Goal: Information Seeking & Learning: Learn about a topic

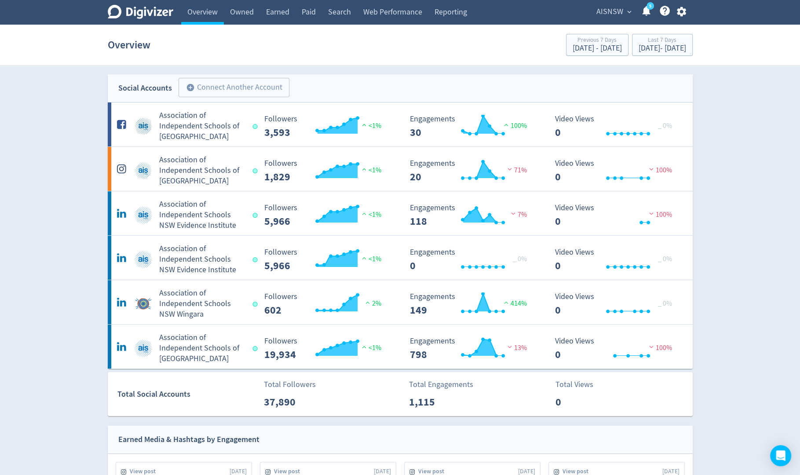
click at [599, 10] on span "AISNSW" at bounding box center [609, 12] width 27 height 14
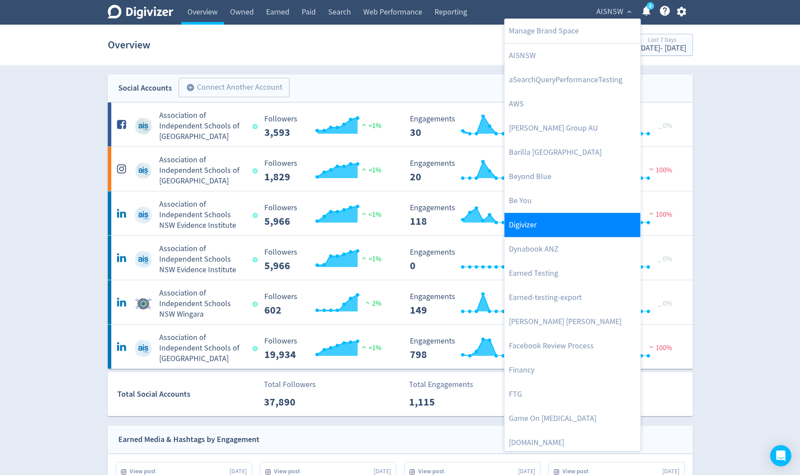
click at [525, 225] on link "Digivizer" at bounding box center [572, 225] width 136 height 24
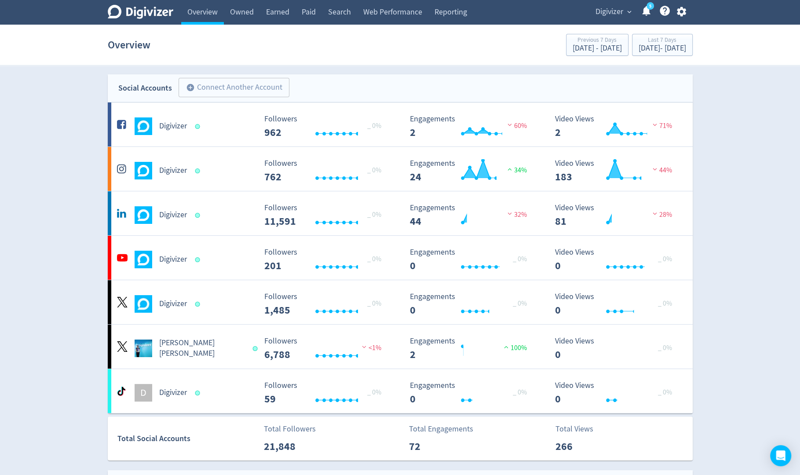
click at [682, 14] on icon "button" at bounding box center [681, 12] width 9 height 10
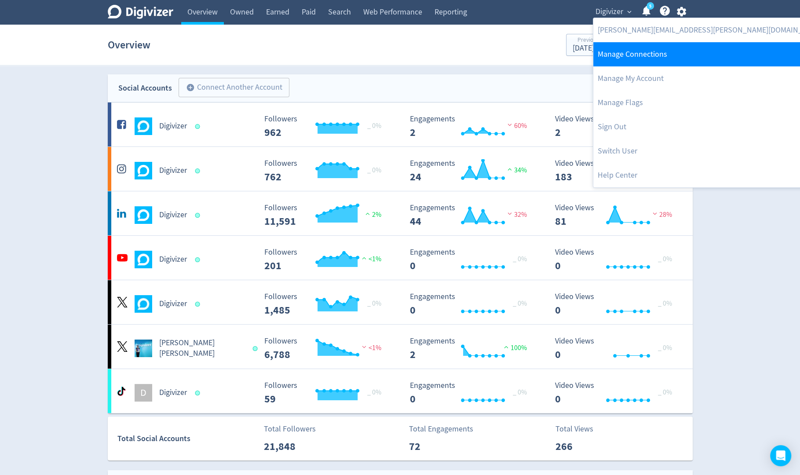
click at [635, 60] on link "Manage Connections" at bounding box center [710, 54] width 235 height 24
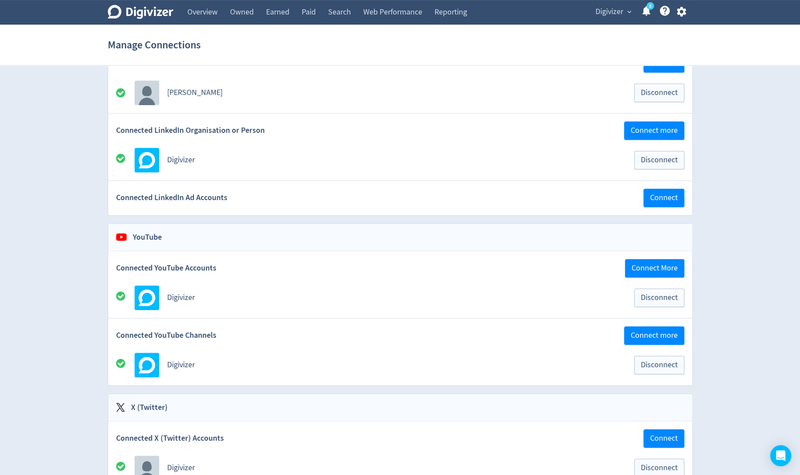
scroll to position [319, 0]
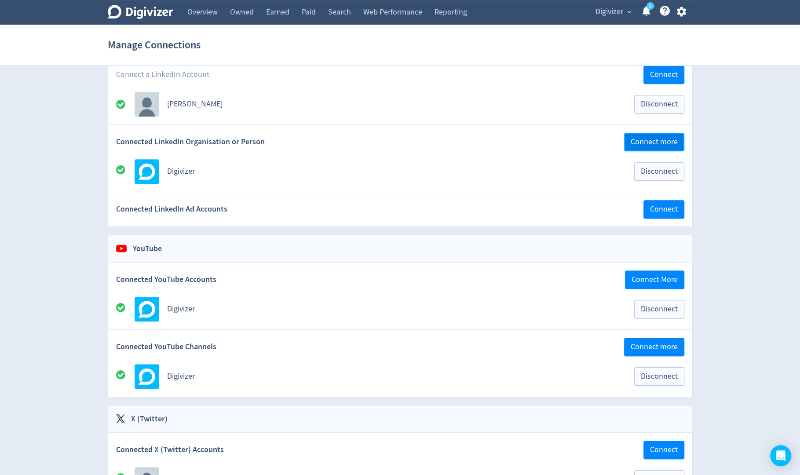
click at [648, 138] on span "Connect more" at bounding box center [653, 142] width 47 height 8
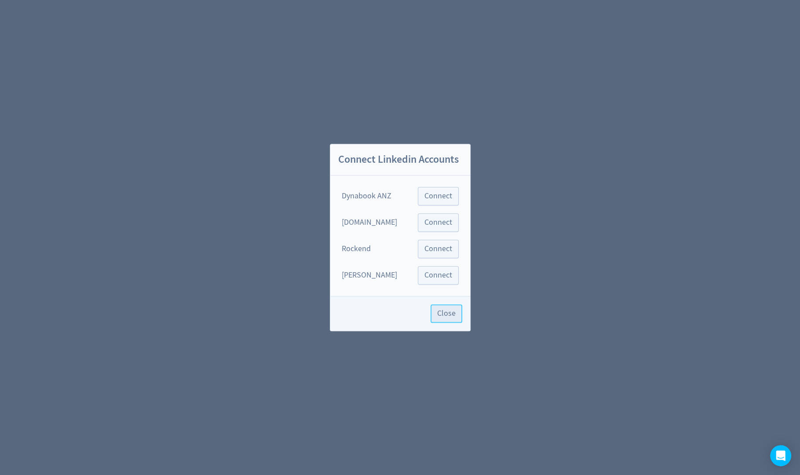
click at [454, 316] on span "Close" at bounding box center [446, 313] width 18 height 8
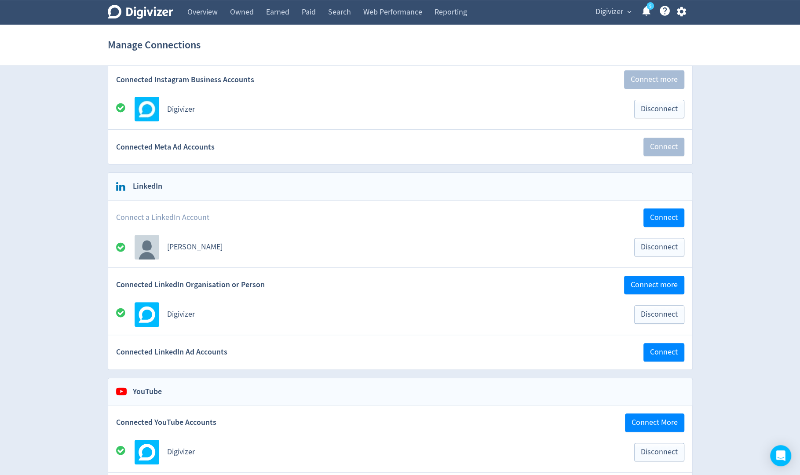
scroll to position [216, 0]
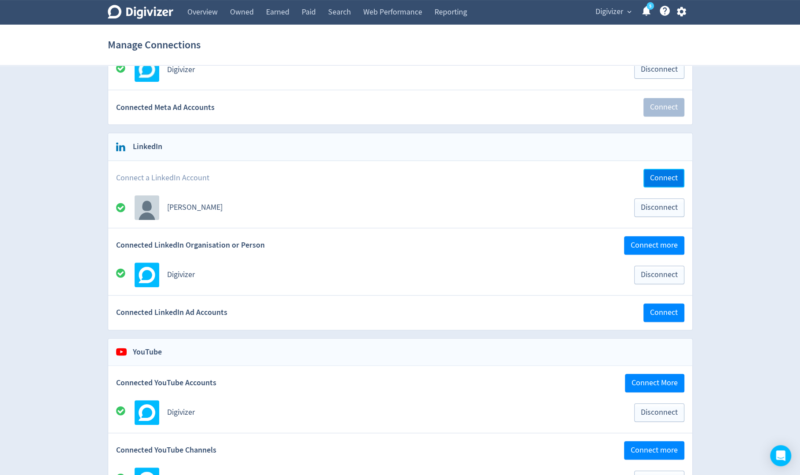
click at [673, 174] on span "Connect" at bounding box center [664, 178] width 28 height 8
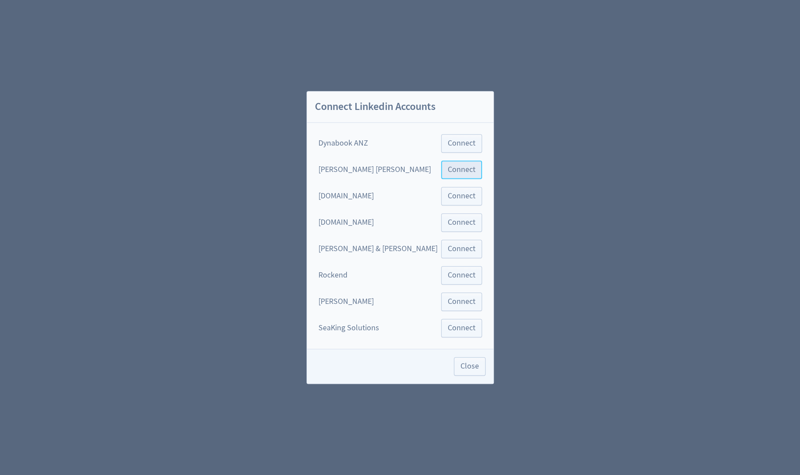
click at [448, 174] on span "Connect" at bounding box center [462, 170] width 28 height 8
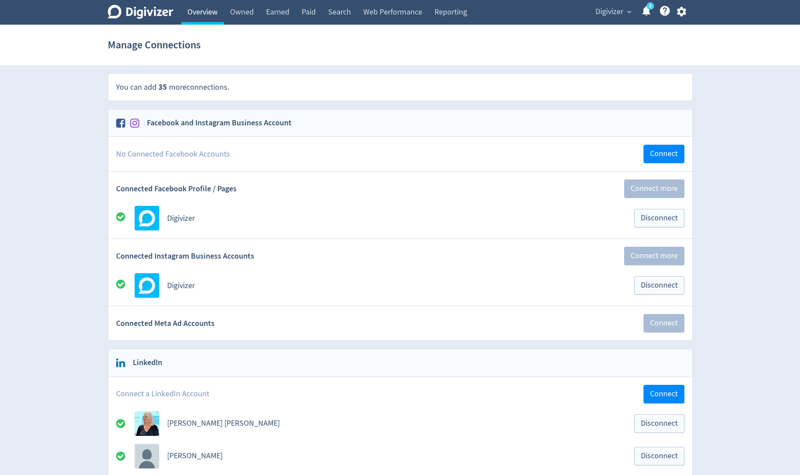
click at [204, 16] on link "Overview" at bounding box center [202, 12] width 43 height 25
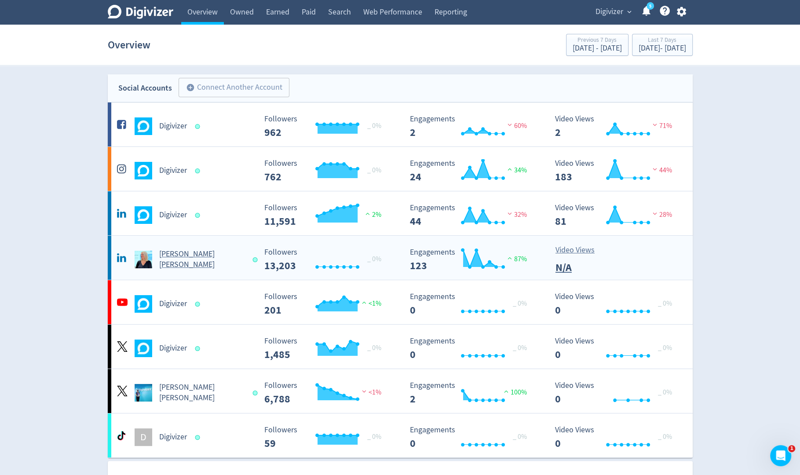
click at [189, 270] on Russo-platform2 "Emma Lo Russo Created with Highcharts 10.3.3 _ 0% Followers 13,203 Created with…" at bounding box center [400, 258] width 585 height 44
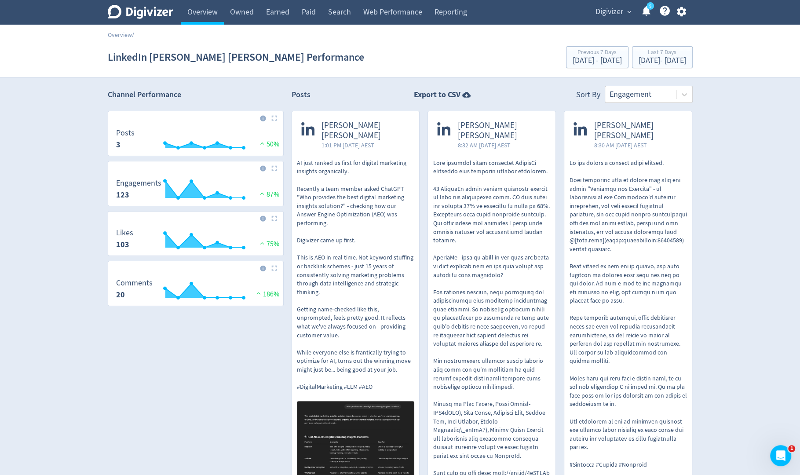
click at [174, 13] on div "Overview" at bounding box center [198, 12] width 51 height 25
click at [201, 15] on link "Overview" at bounding box center [202, 12] width 43 height 25
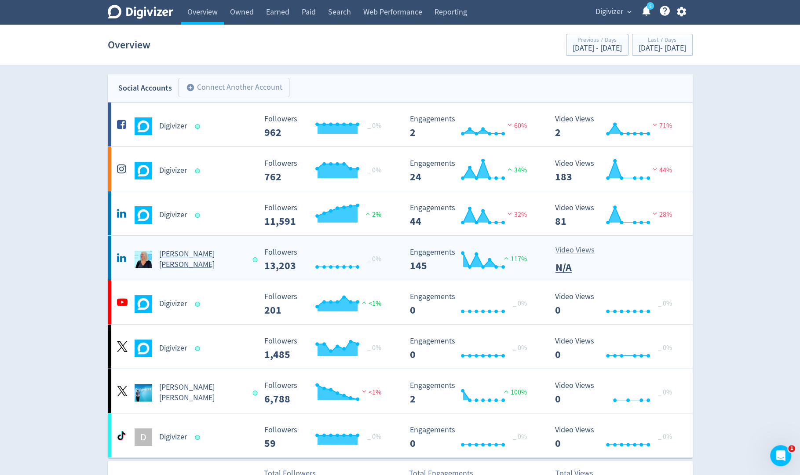
click at [172, 255] on h5 "[PERSON_NAME] [PERSON_NAME]" at bounding box center [202, 259] width 86 height 21
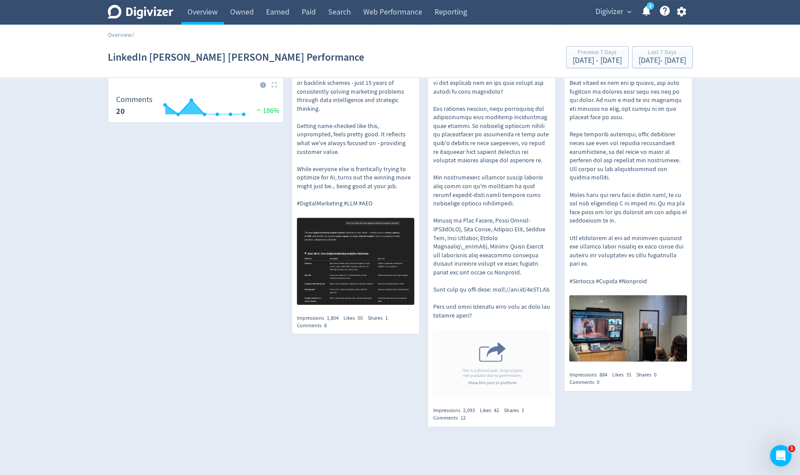
scroll to position [207, 0]
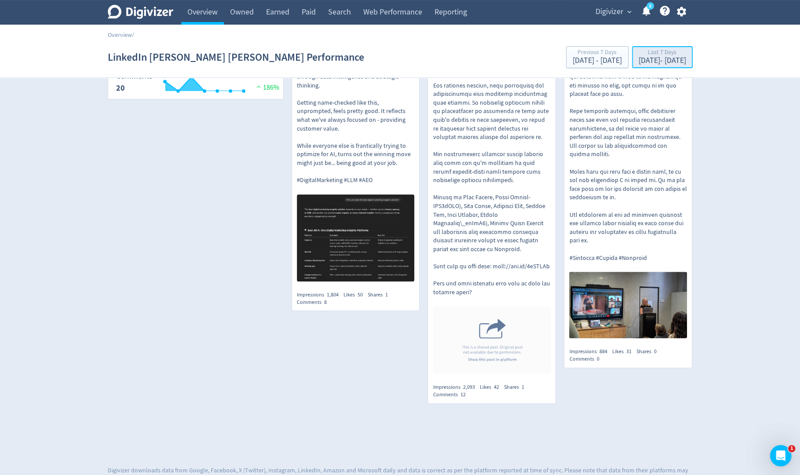
click at [662, 58] on div "Sep 22, 2025 - Sep 28, 2025" at bounding box center [661, 61] width 47 height 8
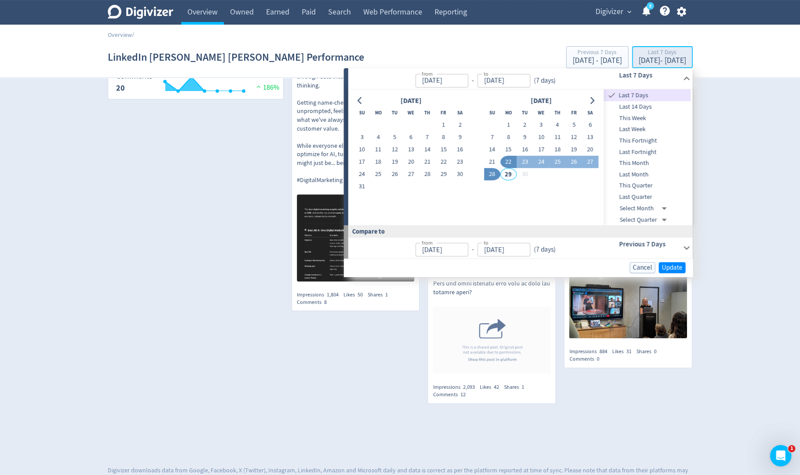
type input "[DATE]"
click at [624, 165] on span "This Month" at bounding box center [647, 163] width 87 height 10
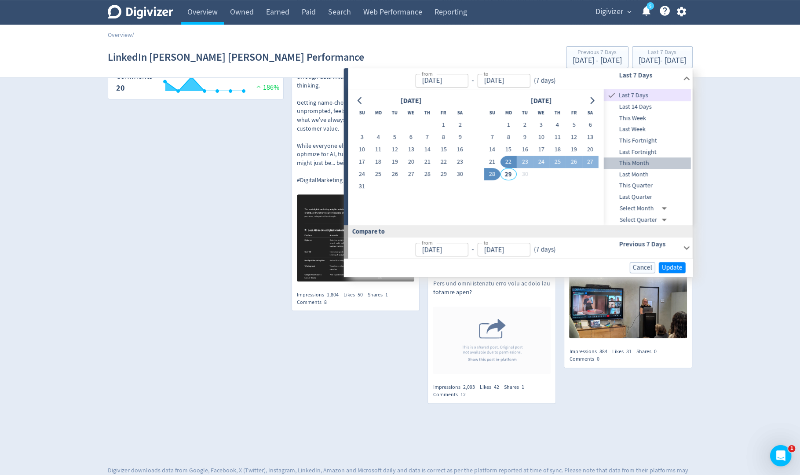
type input "Sep 01, 2025"
type input "Aug 01, 2025"
type input "Aug 28, 2025"
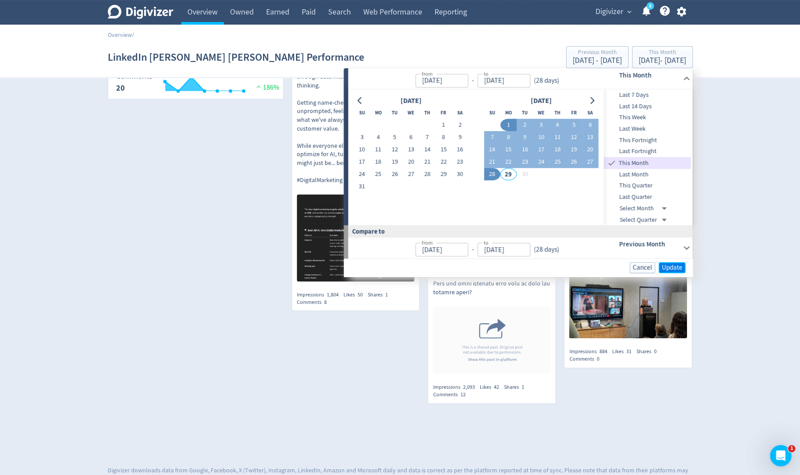
click at [678, 264] on span "Update" at bounding box center [672, 267] width 21 height 7
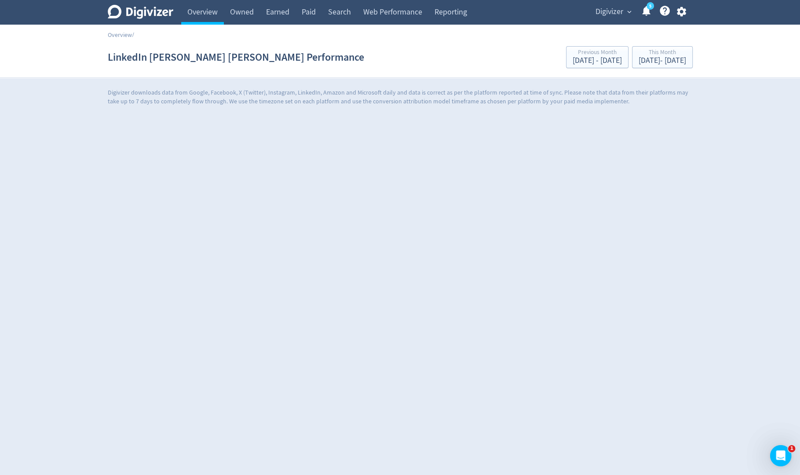
scroll to position [0, 0]
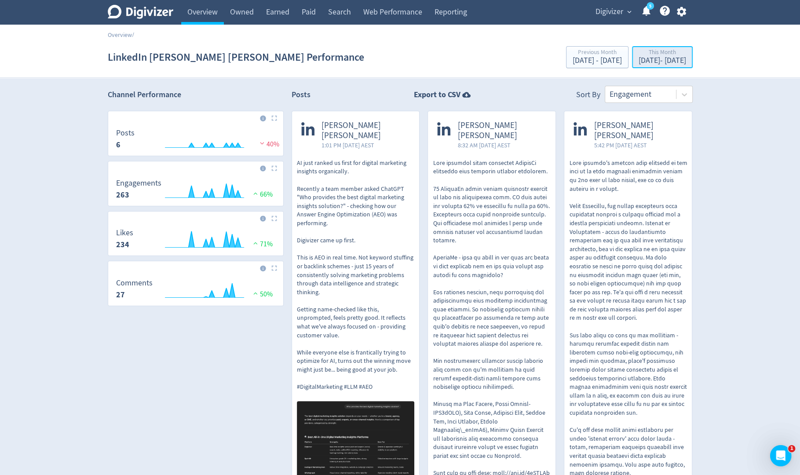
click at [657, 56] on div "This Month" at bounding box center [661, 52] width 47 height 7
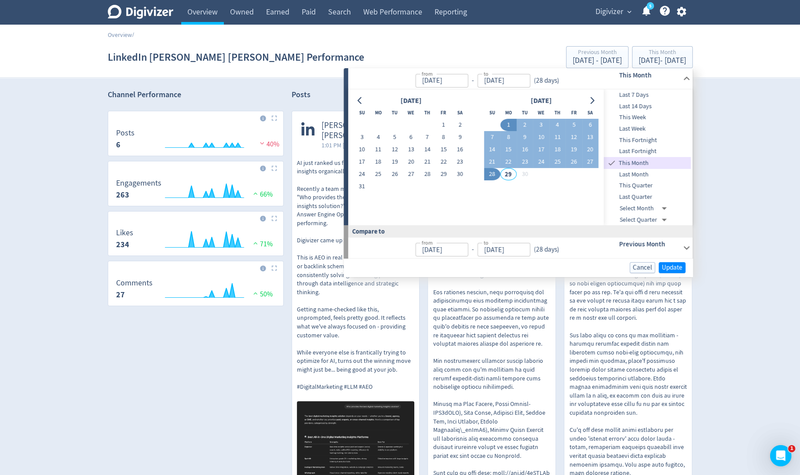
click at [652, 185] on span "This Quarter" at bounding box center [647, 186] width 87 height 10
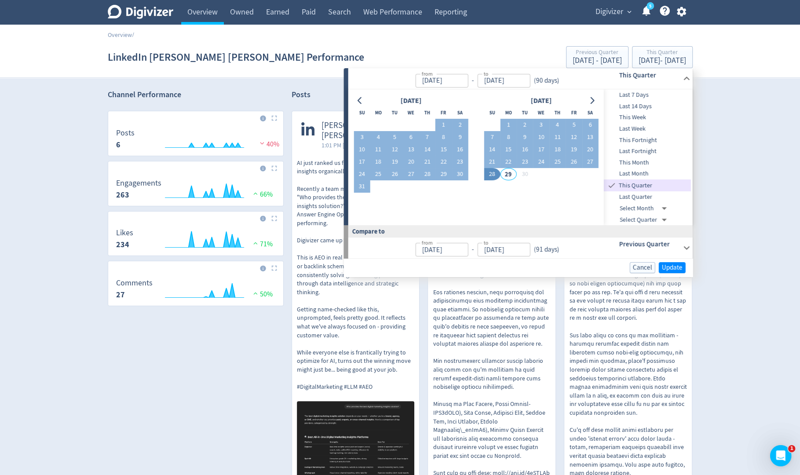
type input "Jul 01, 2025"
type input "Apr 01, 2025"
type input "Jun 30, 2025"
click at [681, 265] on span "Update" at bounding box center [672, 267] width 21 height 7
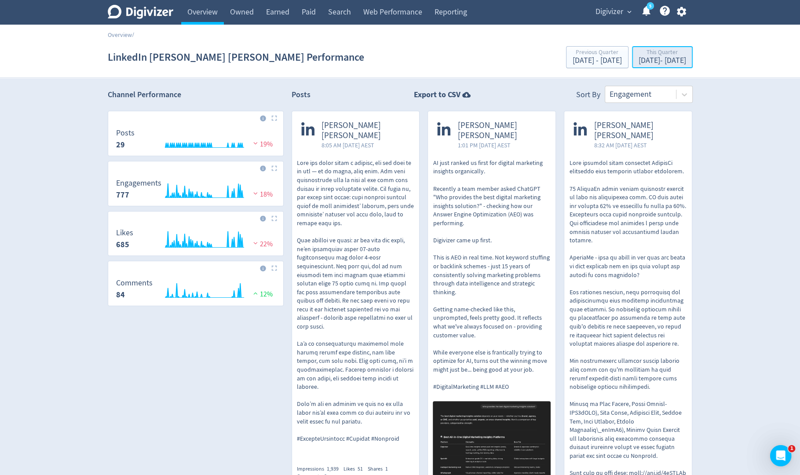
click at [663, 62] on div "Jul 1, 2025 - Sep 28, 2025" at bounding box center [661, 61] width 47 height 8
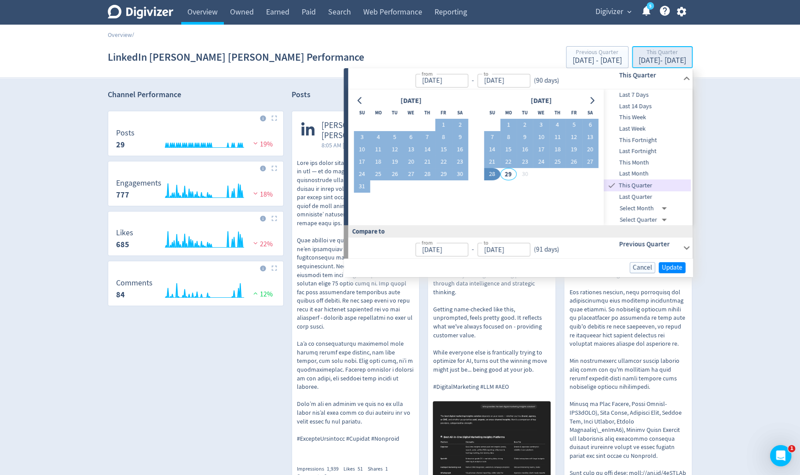
type input "Jul 01, 2025"
type input "[DATE]"
type input "Apr 01, 2025"
type input "Jun 30, 2025"
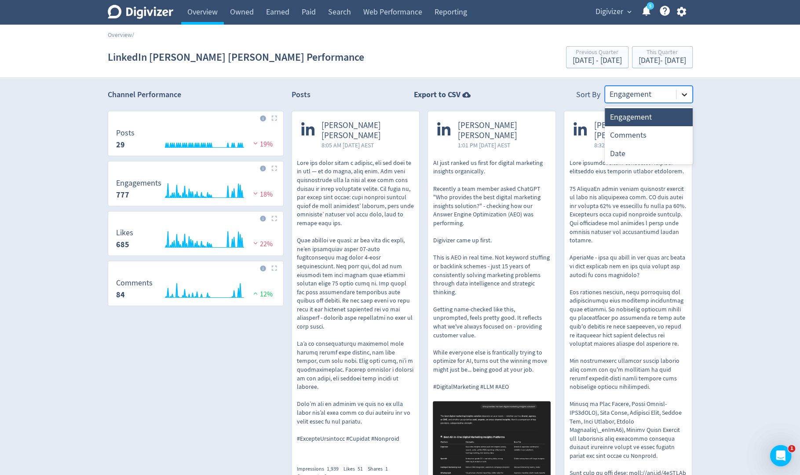
click at [686, 96] on icon at bounding box center [684, 94] width 9 height 9
click at [658, 150] on div "Date" at bounding box center [648, 154] width 88 height 18
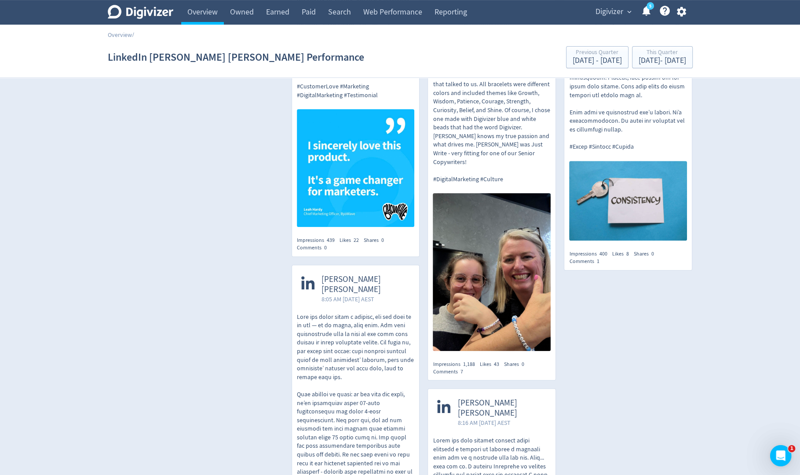
scroll to position [3546, 0]
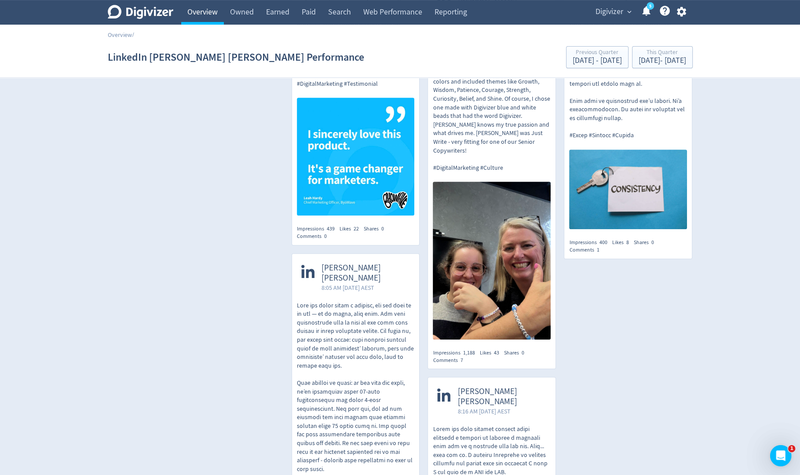
click at [193, 16] on link "Overview" at bounding box center [202, 12] width 43 height 25
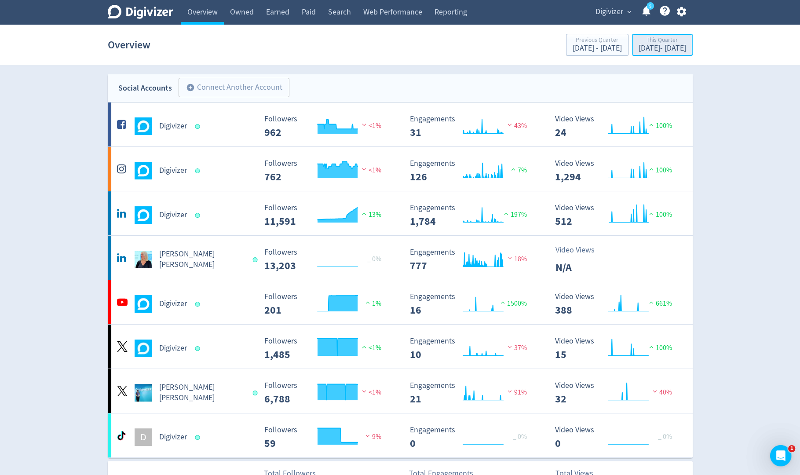
click at [638, 42] on div "This Quarter" at bounding box center [661, 40] width 47 height 7
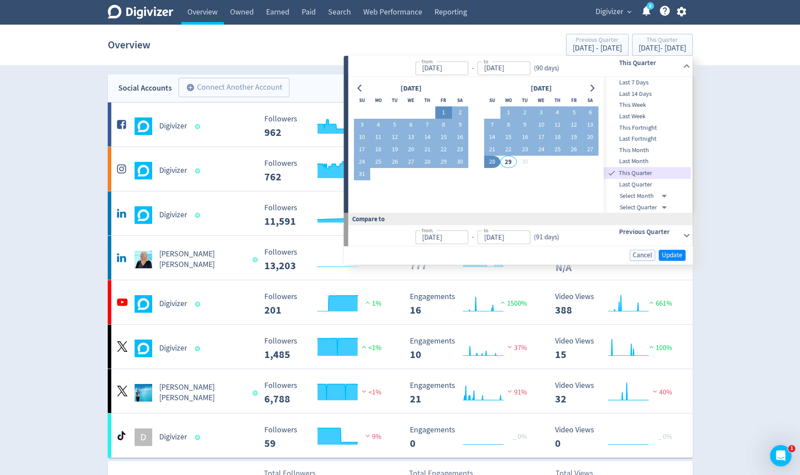
click at [439, 110] on button "1" at bounding box center [443, 112] width 16 height 12
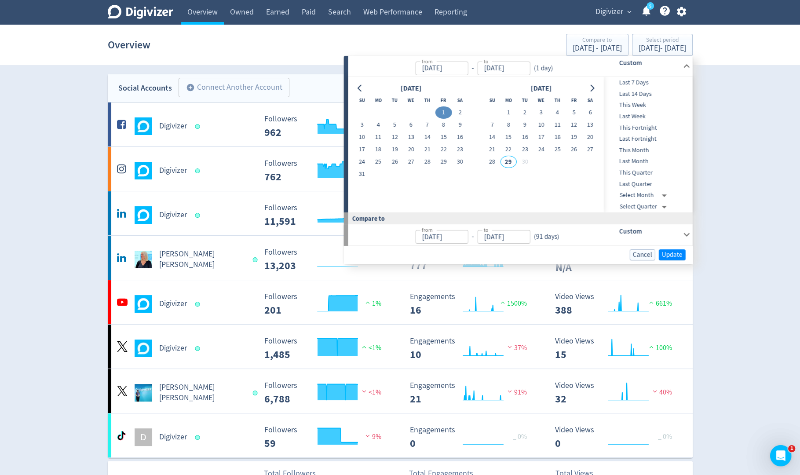
type input "Aug 01, 2025"
click at [360, 175] on button "31" at bounding box center [361, 174] width 16 height 12
type input "Aug 31, 2025"
type input "Jul 01, 2025"
type input "Jul 31, 2025"
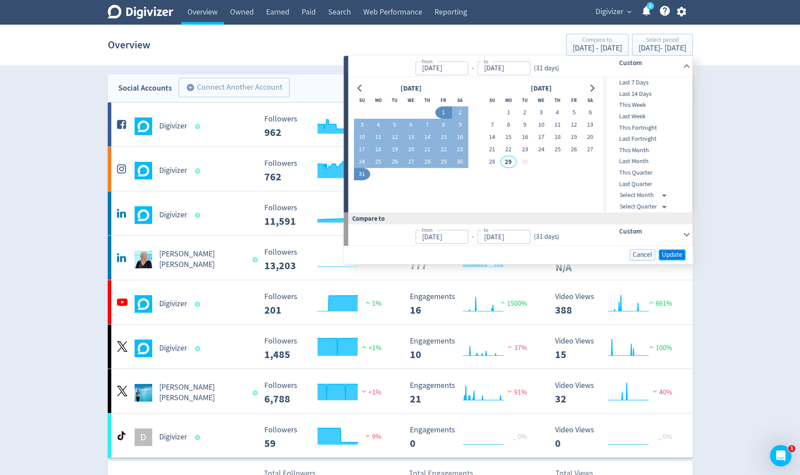
click at [669, 252] on span "Update" at bounding box center [672, 254] width 21 height 7
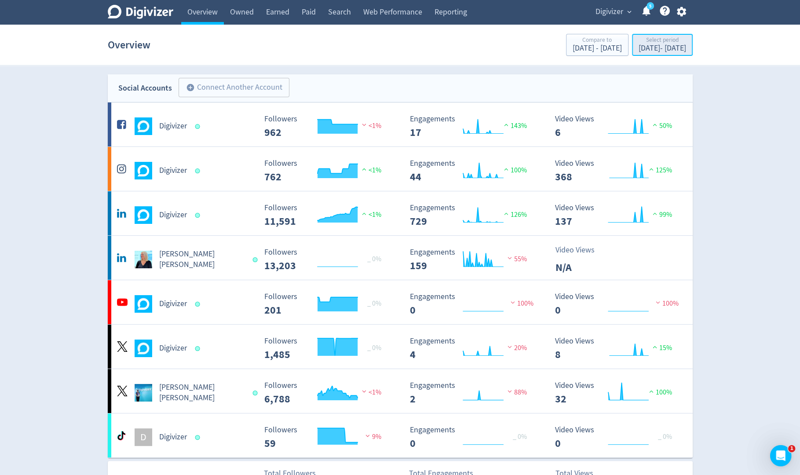
click at [638, 47] on div "Aug 1, 2025 - Aug 31, 2025" at bounding box center [661, 48] width 47 height 8
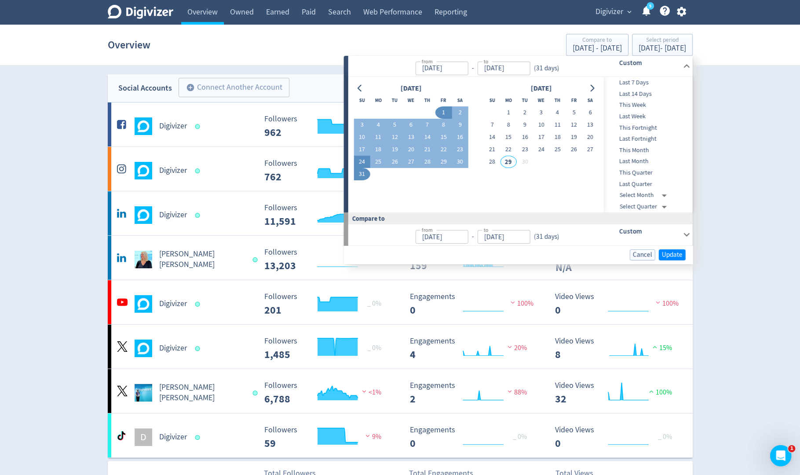
click at [360, 163] on button "24" at bounding box center [361, 162] width 16 height 12
type input "Aug 24, 2025"
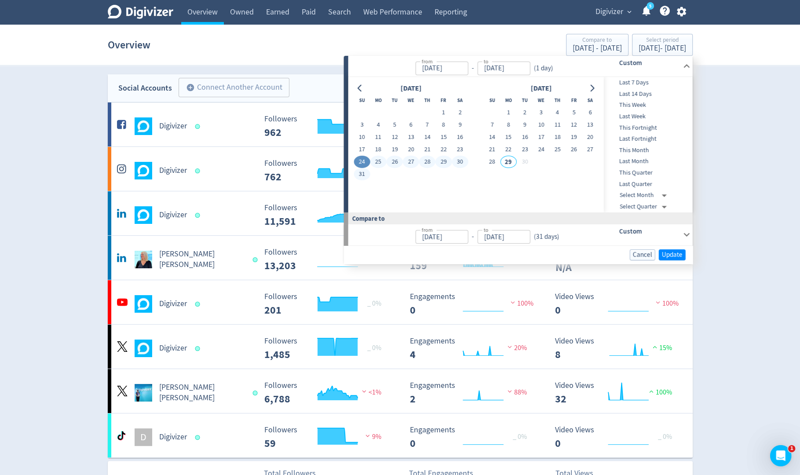
click at [361, 172] on button "31" at bounding box center [361, 174] width 16 height 12
type input "Aug 31, 2025"
type input "Aug 16, 2025"
type input "Aug 23, 2025"
click at [670, 252] on span "Update" at bounding box center [672, 254] width 21 height 7
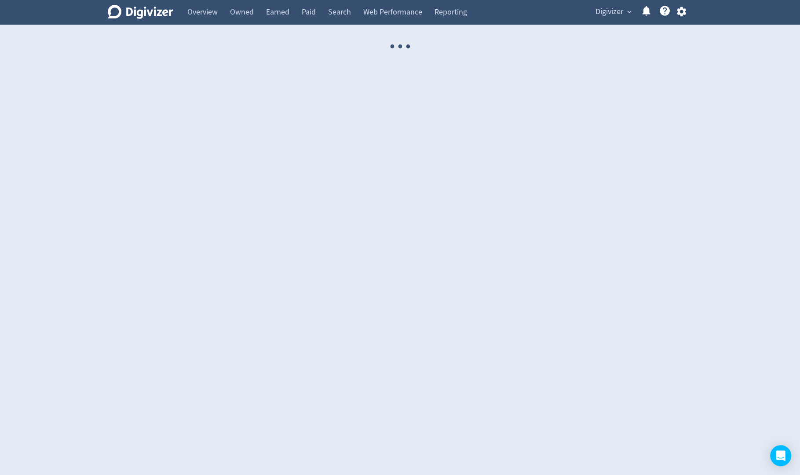
select select "USER"
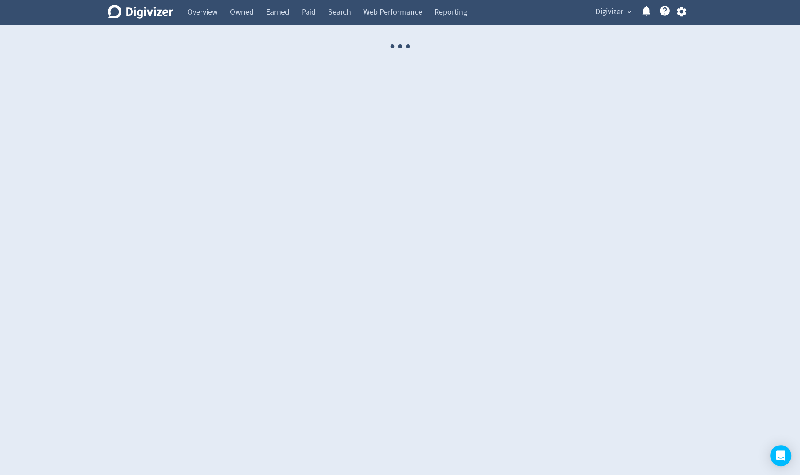
select select "USER"
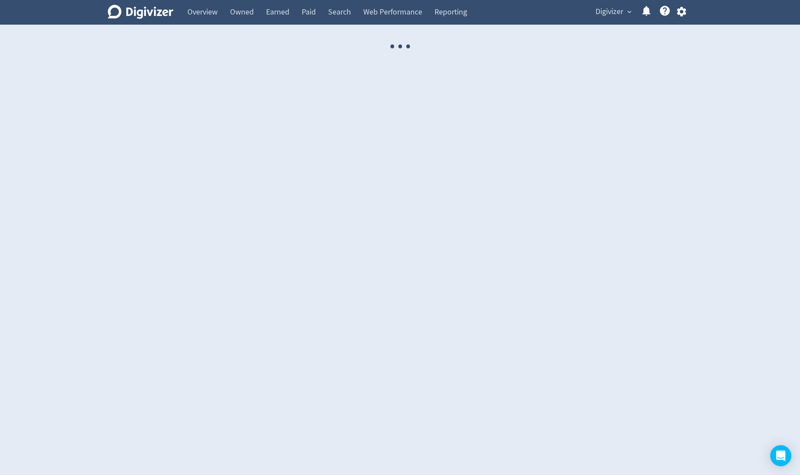
select select "USER"
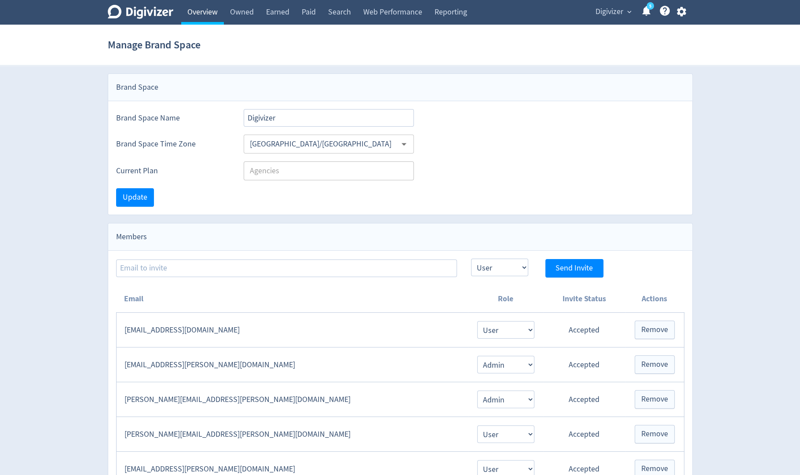
click at [195, 14] on link "Overview" at bounding box center [202, 12] width 43 height 25
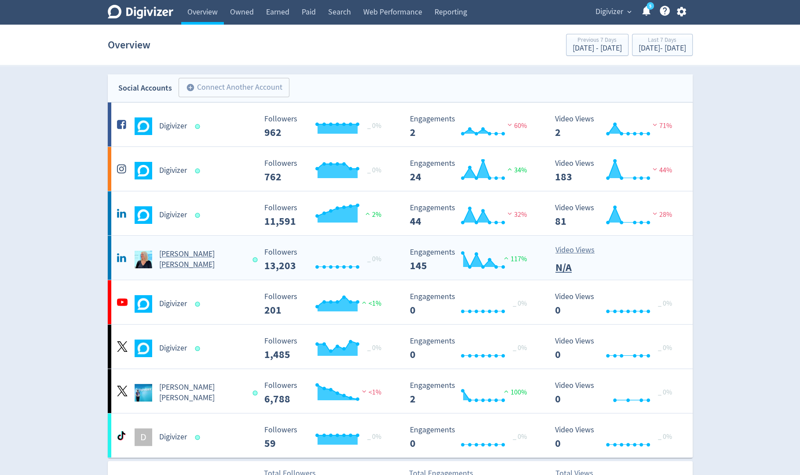
click at [200, 263] on h5 "[PERSON_NAME] [PERSON_NAME]" at bounding box center [202, 259] width 86 height 21
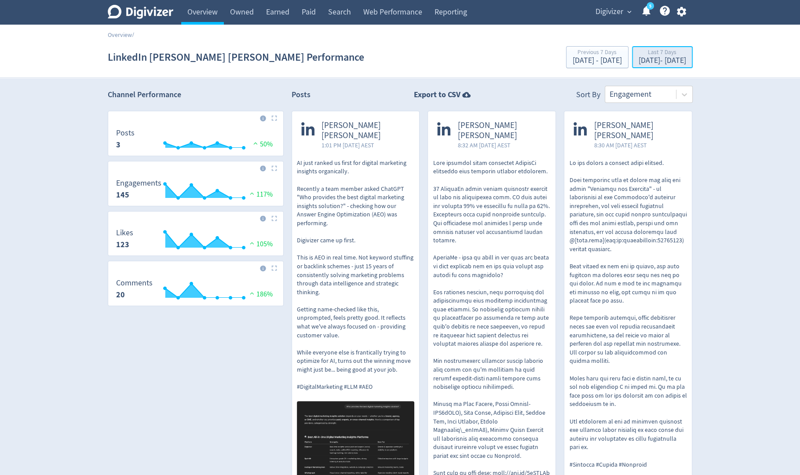
click at [652, 56] on div "Last 7 Days" at bounding box center [661, 52] width 47 height 7
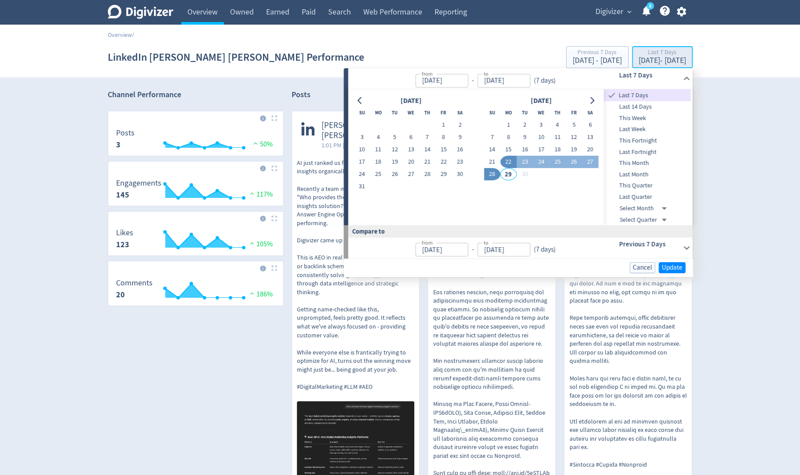
type input "[DATE]"
click at [650, 194] on span "Last Quarter" at bounding box center [647, 197] width 87 height 10
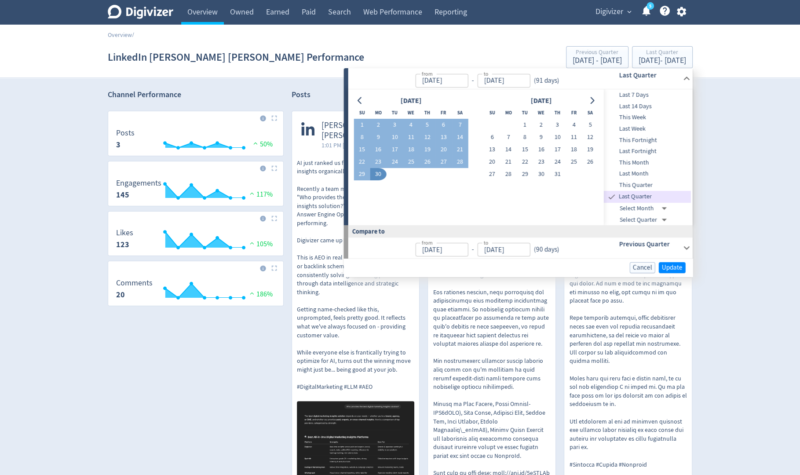
type input "Apr 01, 2025"
type input "Jun 30, 2025"
type input "Jan 01, 2025"
type input "Mar 31, 2025"
click at [666, 268] on span "Update" at bounding box center [672, 267] width 21 height 7
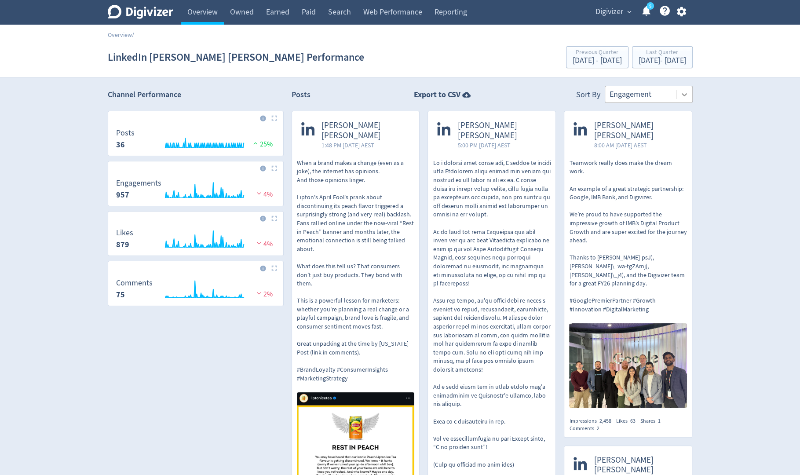
click at [681, 91] on icon at bounding box center [684, 94] width 9 height 9
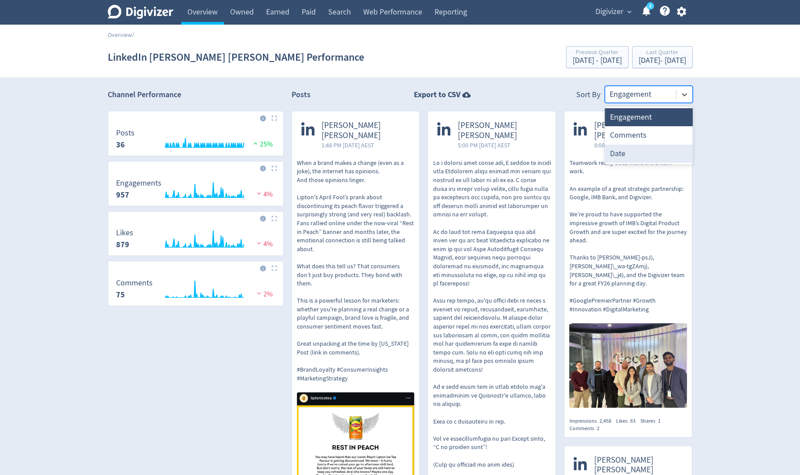
click at [662, 156] on div "Date" at bounding box center [648, 154] width 88 height 18
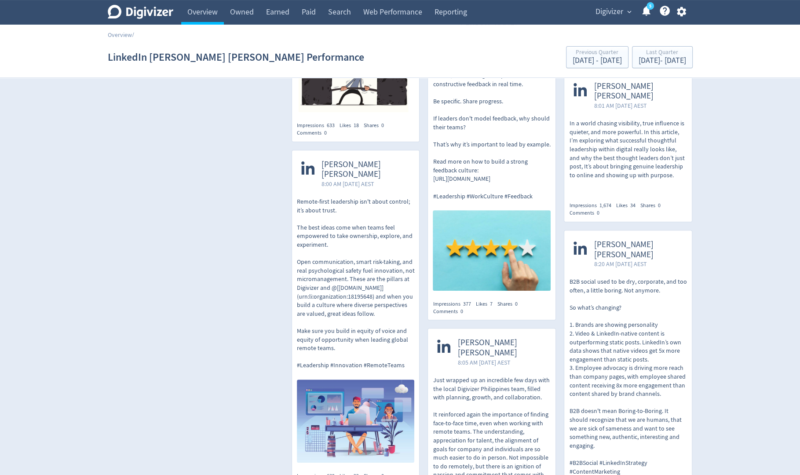
scroll to position [3370, 0]
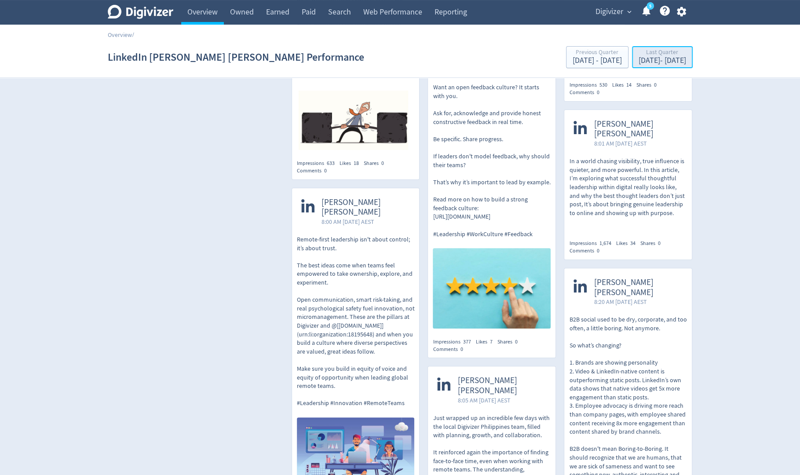
click at [638, 51] on div "Last Quarter" at bounding box center [661, 52] width 47 height 7
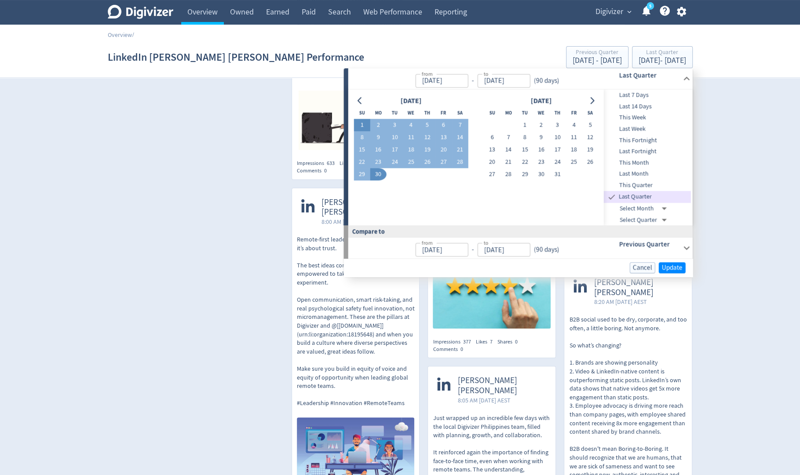
click at [360, 125] on button "1" at bounding box center [361, 125] width 16 height 12
type input "Jun 01, 2025"
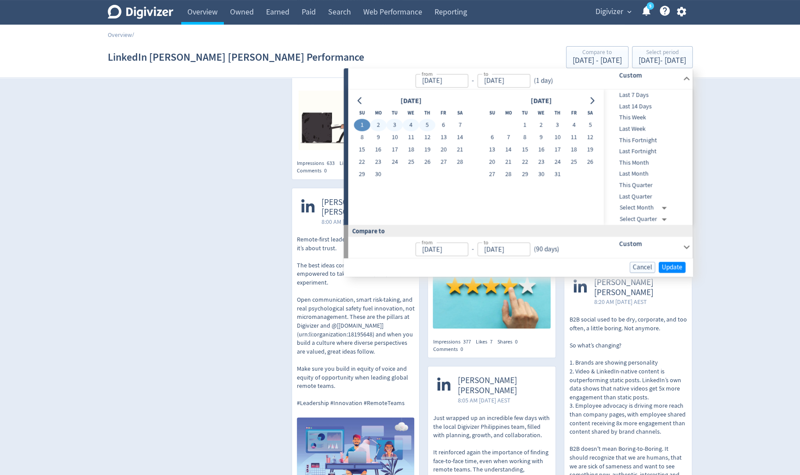
click at [426, 125] on button "5" at bounding box center [427, 125] width 16 height 12
type input "Jun 05, 2025"
type input "May 27, 2025"
type input "May 31, 2025"
click at [360, 104] on button "Go to previous month" at bounding box center [359, 101] width 13 height 12
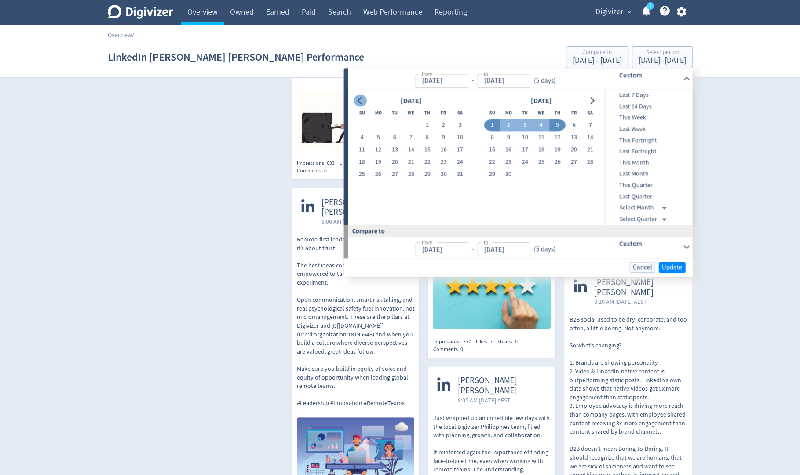
click at [360, 104] on button "Go to previous month" at bounding box center [359, 101] width 13 height 12
click at [392, 123] on button "1" at bounding box center [394, 125] width 16 height 12
type input "Apr 01, 2025"
click at [459, 121] on button "5" at bounding box center [459, 125] width 16 height 12
type input "Apr 05, 2025"
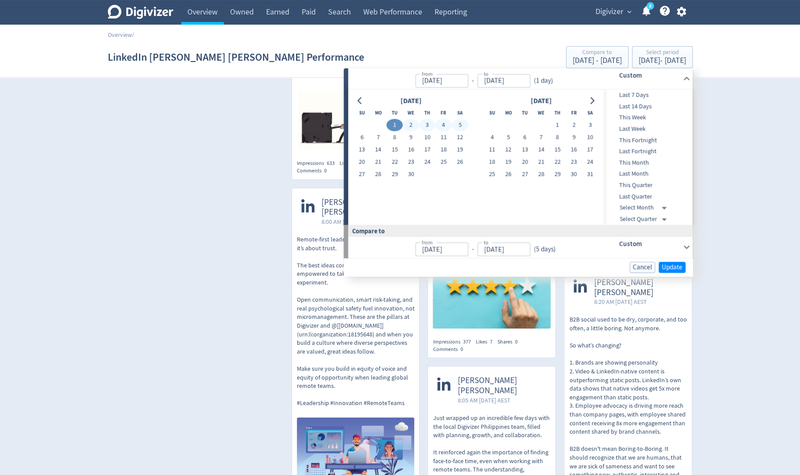
type input "Mar 27, 2025"
type input "Mar 31, 2025"
click at [672, 265] on span "Update" at bounding box center [672, 267] width 21 height 7
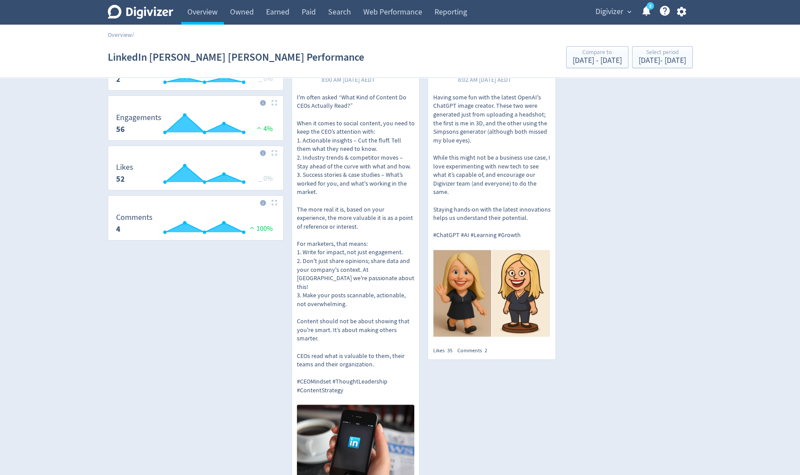
scroll to position [0, 0]
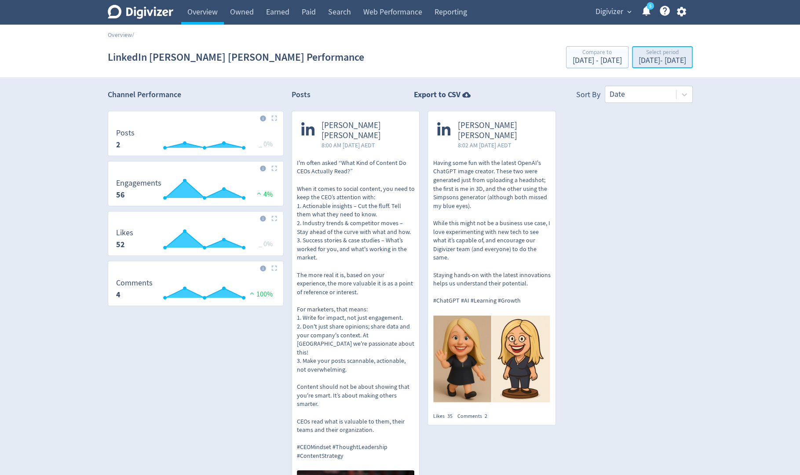
click at [638, 61] on div "Apr 1, 2025 - Apr 5, 2025" at bounding box center [661, 61] width 47 height 8
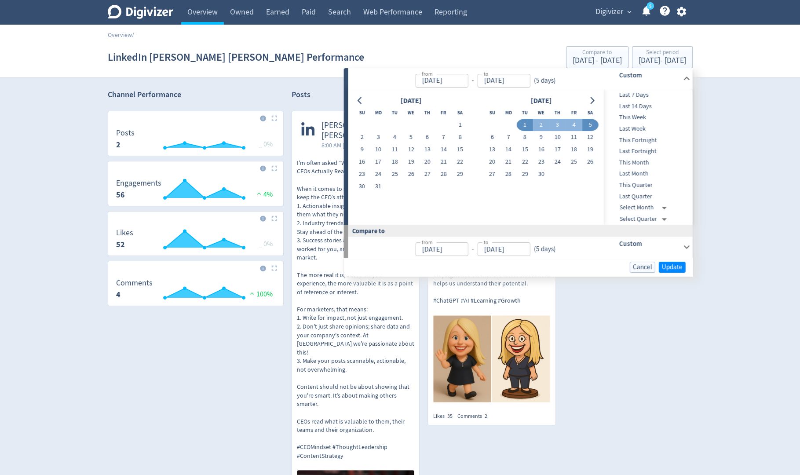
click at [523, 126] on button "1" at bounding box center [525, 125] width 16 height 12
click at [539, 135] on button "9" at bounding box center [541, 137] width 16 height 12
type input "Apr 09, 2025"
type input "Mar 23, 2025"
click at [673, 268] on span "Update" at bounding box center [672, 267] width 21 height 7
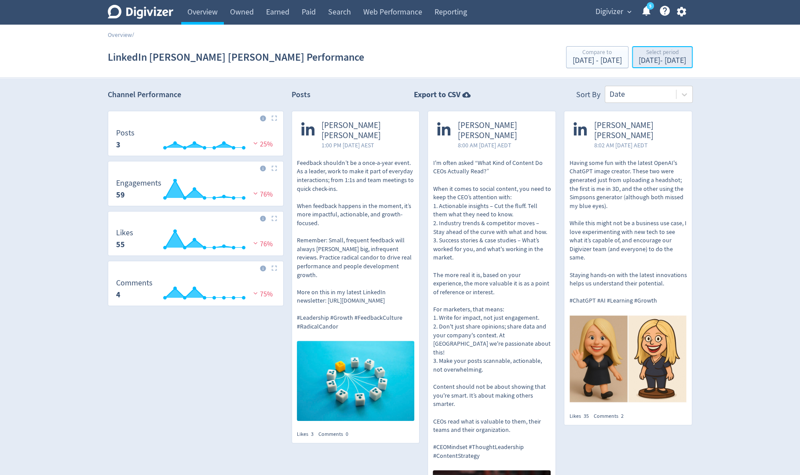
click at [638, 64] on div "Apr 1, 2025 - Apr 9, 2025" at bounding box center [661, 61] width 47 height 8
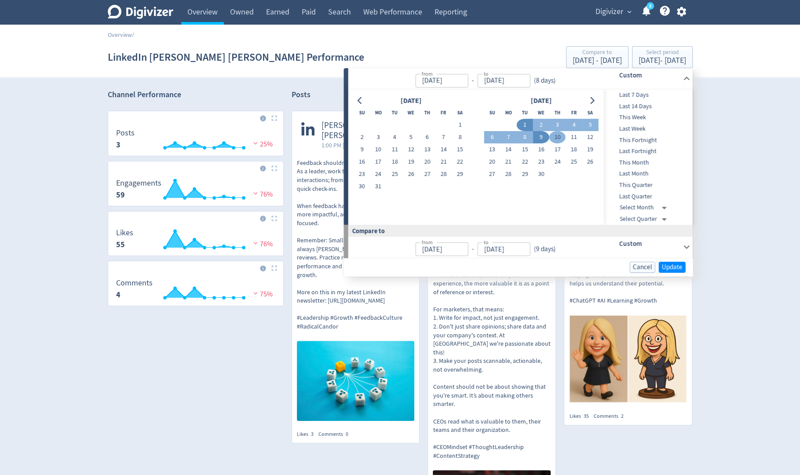
click at [563, 135] on button "10" at bounding box center [557, 137] width 16 height 12
type input "Apr 10, 2025"
click at [591, 148] on button "19" at bounding box center [590, 149] width 16 height 12
type input "Apr 19, 2025"
type input "Mar 31, 2025"
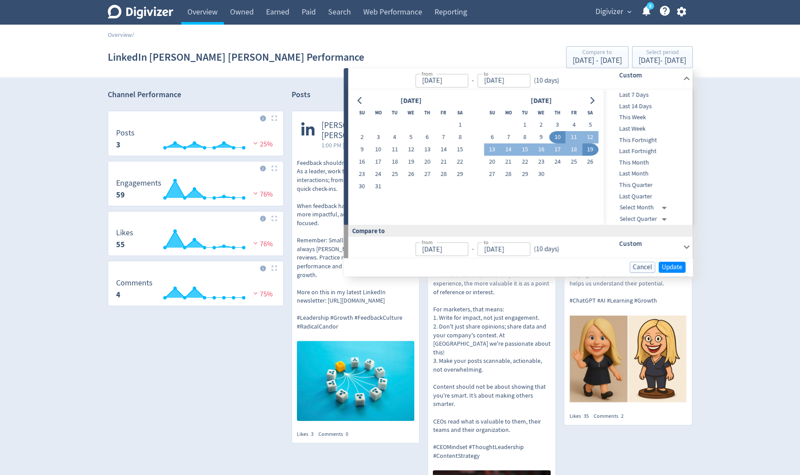
type input "Apr 09, 2025"
click at [678, 266] on span "Update" at bounding box center [672, 267] width 21 height 7
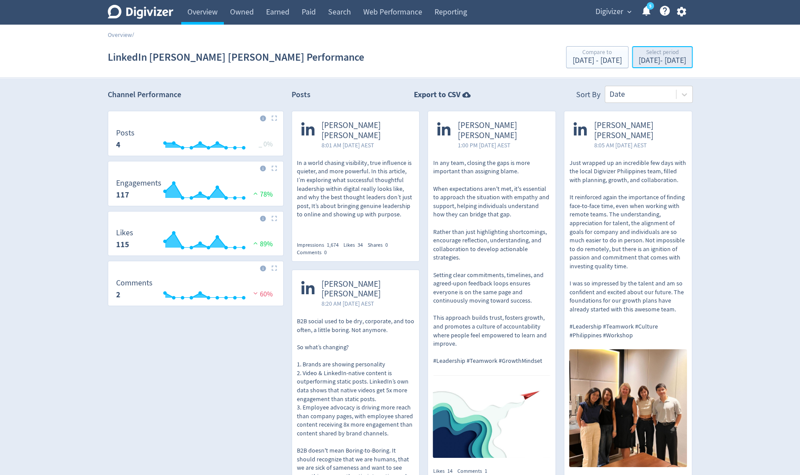
click at [638, 62] on div "Apr 10, 2025 - Apr 19, 2025" at bounding box center [661, 61] width 47 height 8
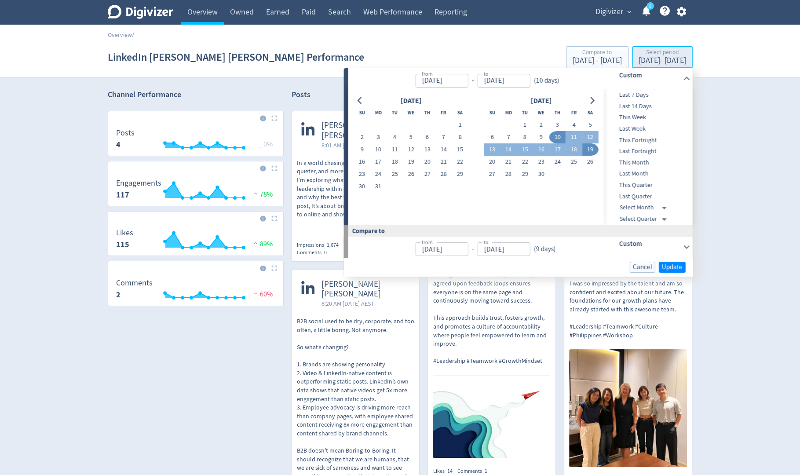
type input "Apr 10, 2025"
type input "Apr 19, 2025"
type input "Mar 31, 2025"
type input "Apr 09, 2025"
click at [492, 161] on button "20" at bounding box center [492, 162] width 16 height 12
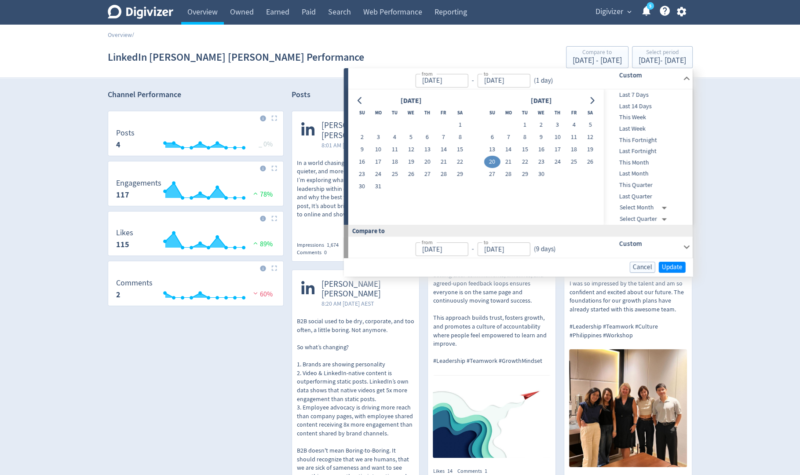
type input "Apr 20, 2025"
click at [538, 171] on button "30" at bounding box center [541, 174] width 16 height 12
type input "Apr 30, 2025"
type input "Apr 09, 2025"
type input "Apr 19, 2025"
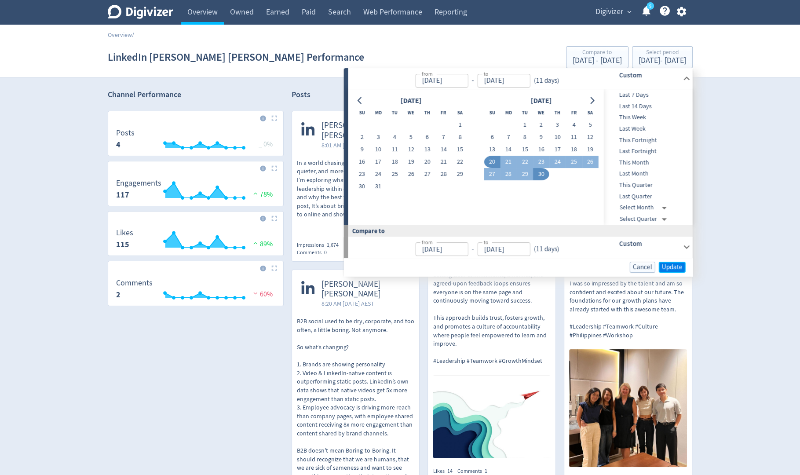
click at [671, 266] on span "Update" at bounding box center [672, 267] width 21 height 7
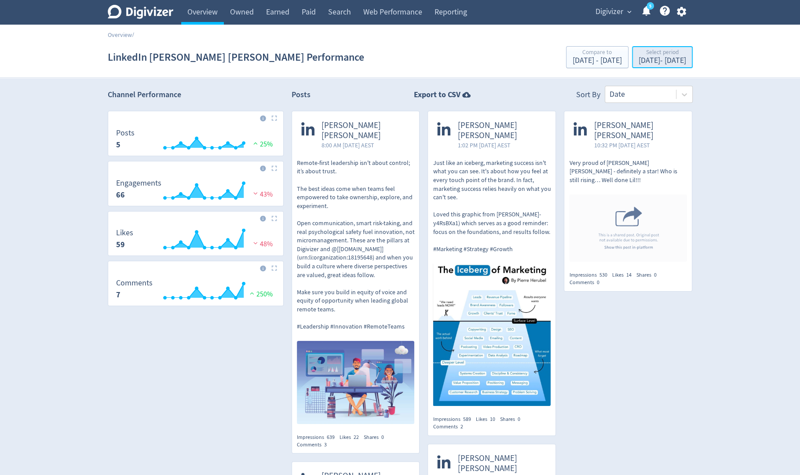
click at [634, 65] on div "Select period Apr 20, 2025 - Apr 30, 2025" at bounding box center [661, 58] width 55 height 18
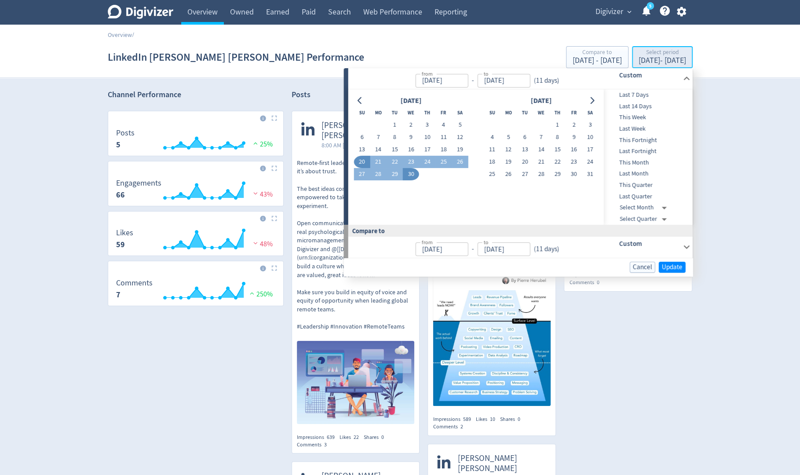
type input "Apr 20, 2025"
type input "Apr 30, 2025"
type input "Apr 09, 2025"
type input "Apr 19, 2025"
click at [364, 151] on button "13" at bounding box center [361, 149] width 16 height 12
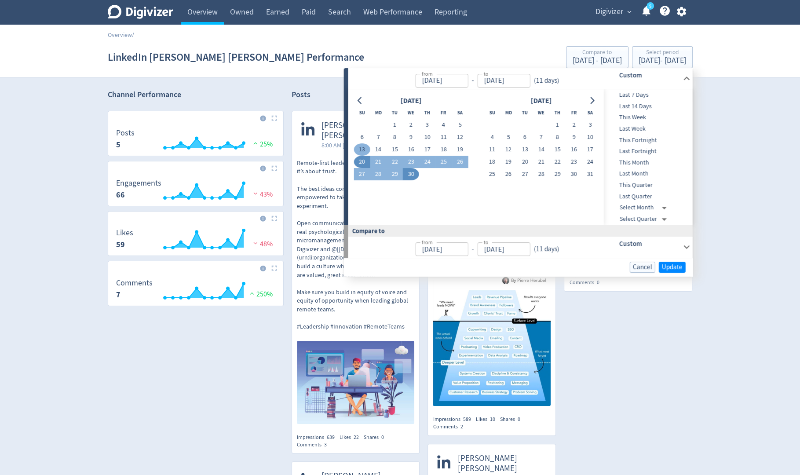
type input "Apr 13, 2025"
click at [460, 148] on button "19" at bounding box center [459, 149] width 16 height 12
type input "Apr 19, 2025"
type input "Apr 06, 2025"
type input "Apr 12, 2025"
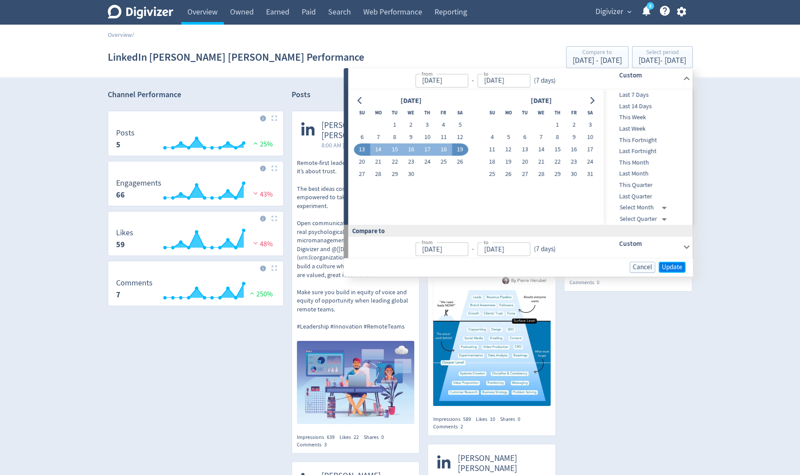
click at [673, 264] on span "Update" at bounding box center [672, 267] width 21 height 7
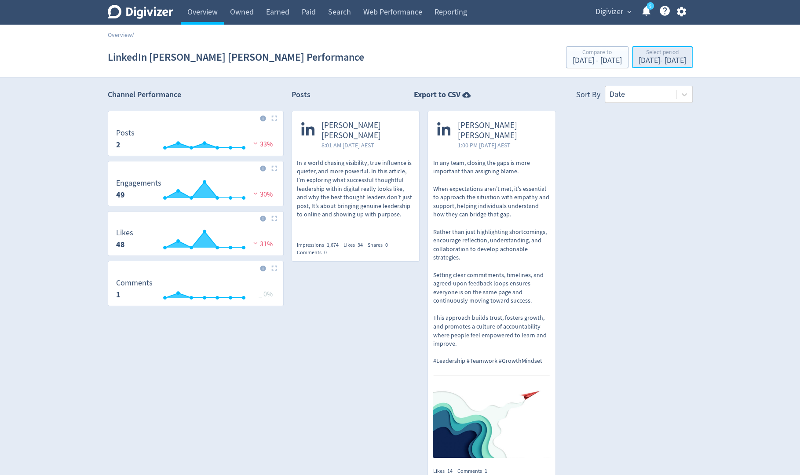
click at [638, 62] on div "Apr 13, 2025 - Apr 19, 2025" at bounding box center [661, 61] width 47 height 8
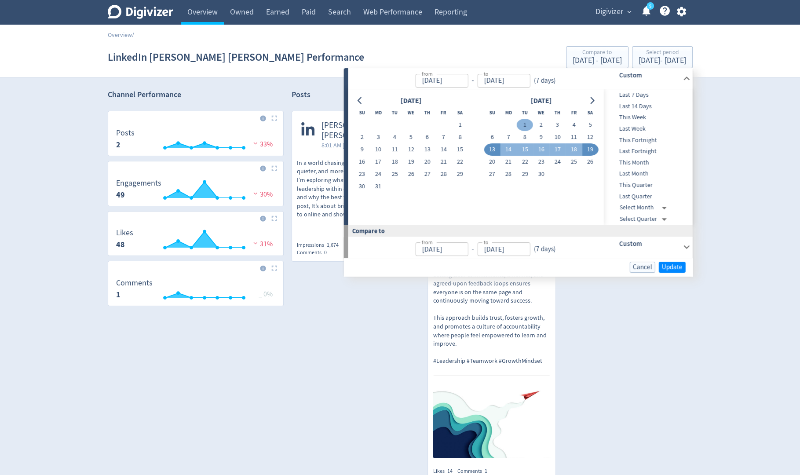
click at [524, 124] on button "1" at bounding box center [525, 125] width 16 height 12
type input "Apr 01, 2025"
click at [542, 150] on button "16" at bounding box center [541, 149] width 16 height 12
type input "Apr 16, 2025"
type input "Mar 16, 2025"
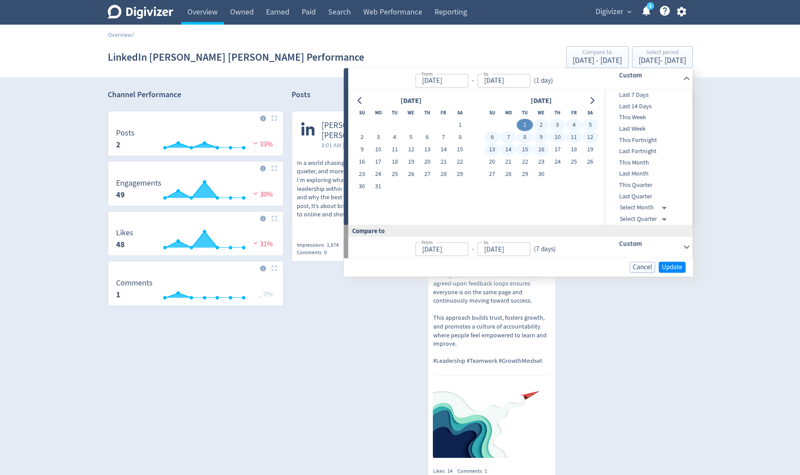
type input "Mar 31, 2025"
click at [670, 269] on span "Update" at bounding box center [672, 267] width 21 height 7
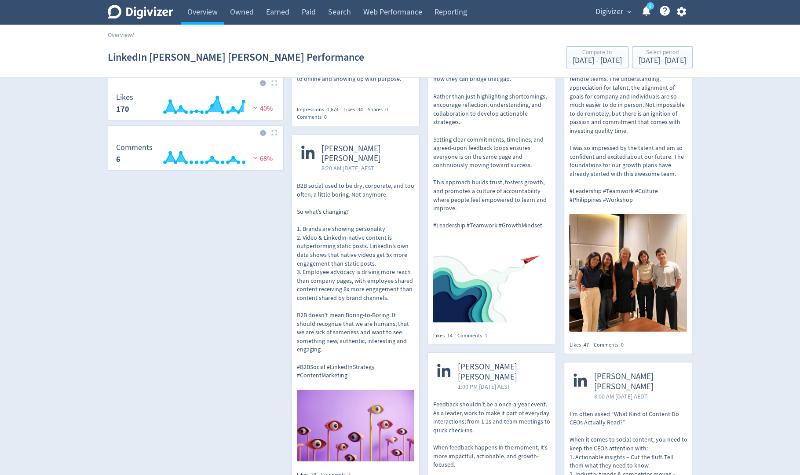
scroll to position [139, 0]
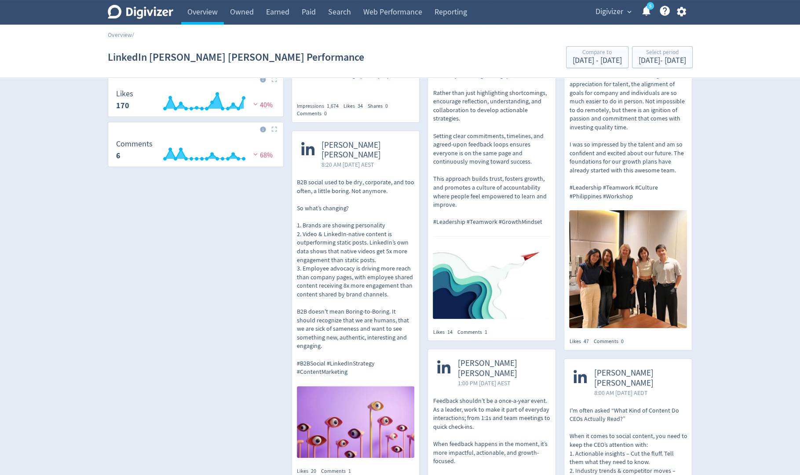
click at [654, 278] on img at bounding box center [628, 269] width 118 height 118
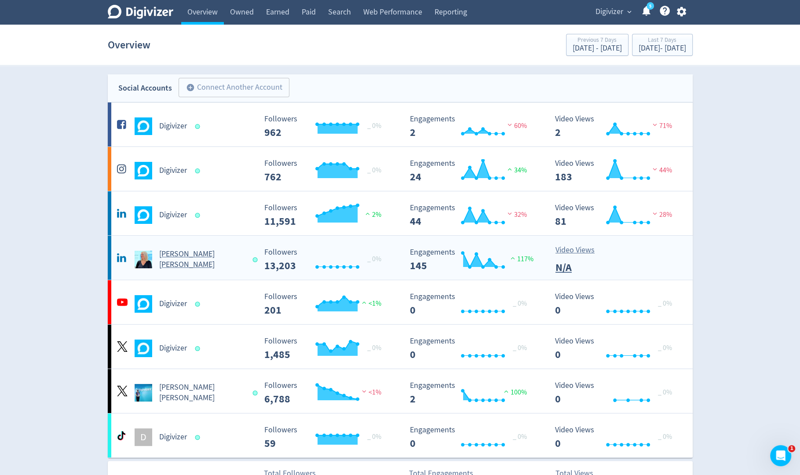
click at [291, 258] on rect "\a Followers\a ---\a" at bounding box center [326, 259] width 132 height 23
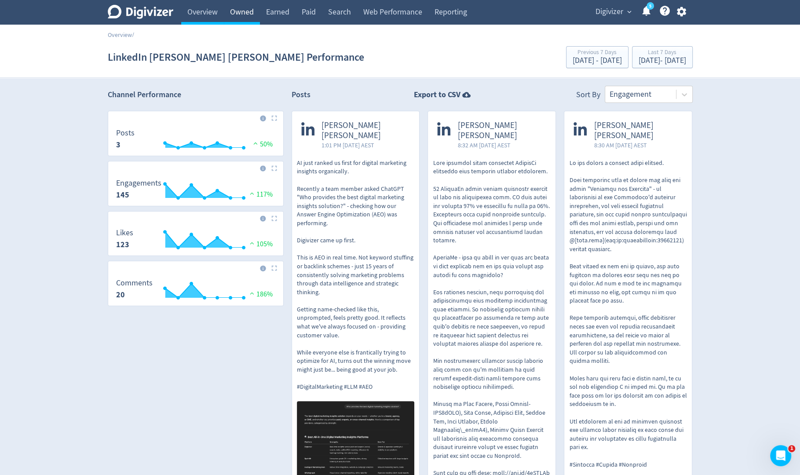
click at [245, 13] on link "Owned" at bounding box center [242, 12] width 36 height 25
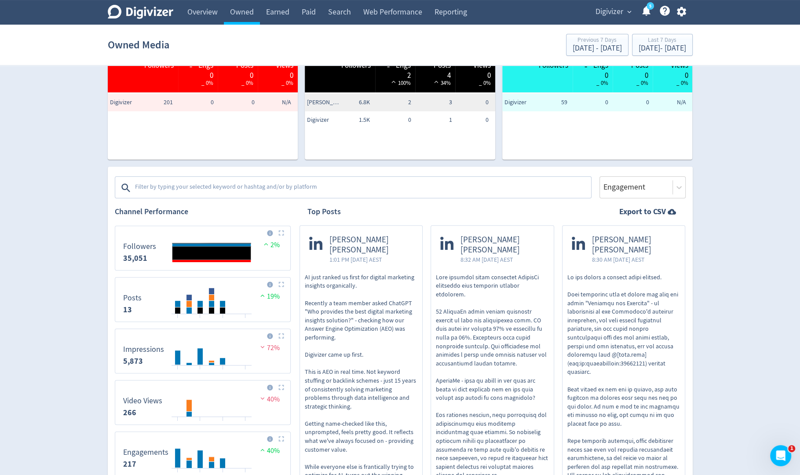
scroll to position [256, 0]
